Goal: Navigation & Orientation: Find specific page/section

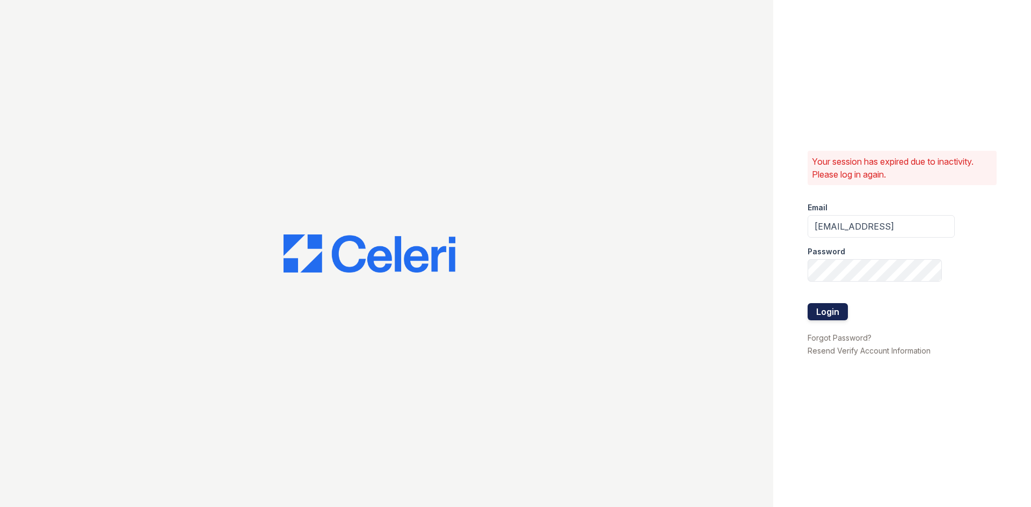
click at [844, 307] on button "Login" at bounding box center [827, 311] width 40 height 17
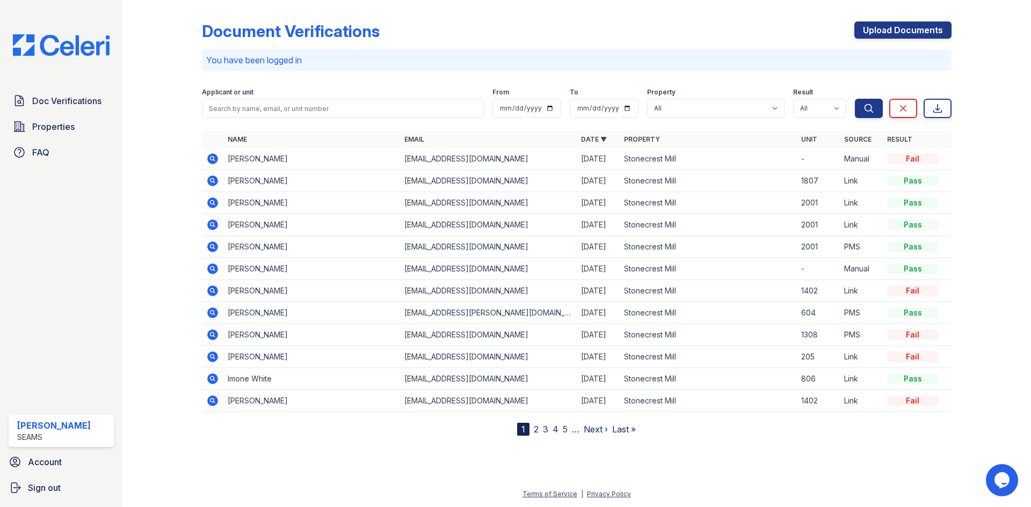
click at [537, 425] on link "2" at bounding box center [536, 429] width 5 height 11
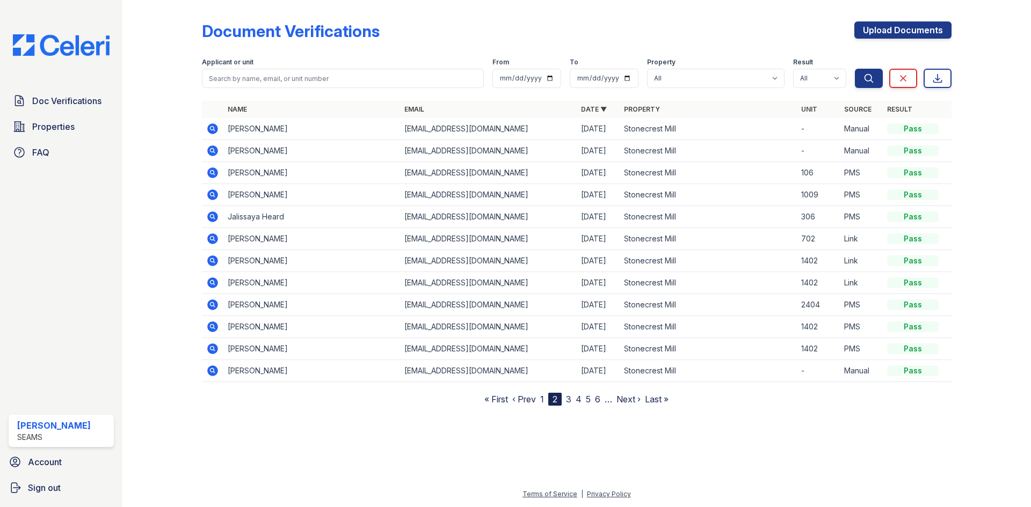
click at [571, 399] on link "3" at bounding box center [568, 399] width 5 height 11
click at [574, 404] on link "4" at bounding box center [574, 399] width 6 height 11
click at [580, 398] on link "5" at bounding box center [578, 399] width 5 height 11
click at [584, 398] on link "6" at bounding box center [582, 399] width 5 height 11
click at [521, 397] on link "1" at bounding box center [521, 399] width 4 height 11
